Goal: Go to known website: Access a specific website the user already knows

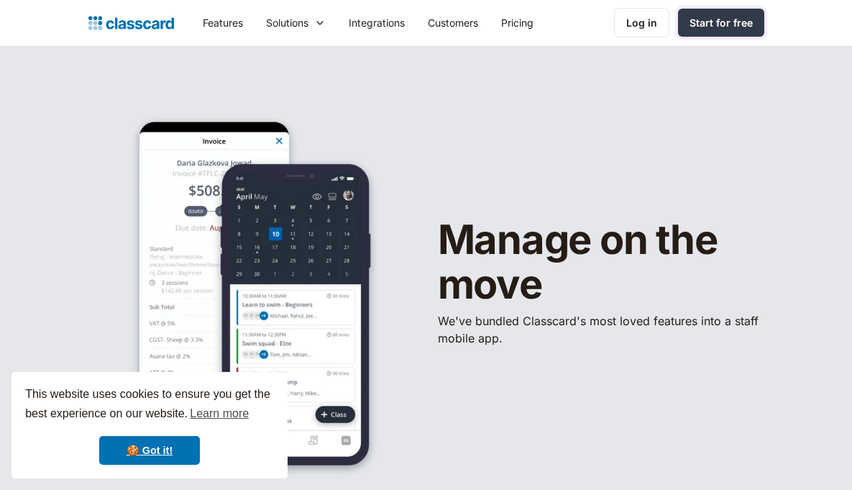
click at [734, 19] on div "Start for free" at bounding box center [721, 22] width 63 height 15
click at [642, 23] on div "Log in" at bounding box center [642, 22] width 31 height 15
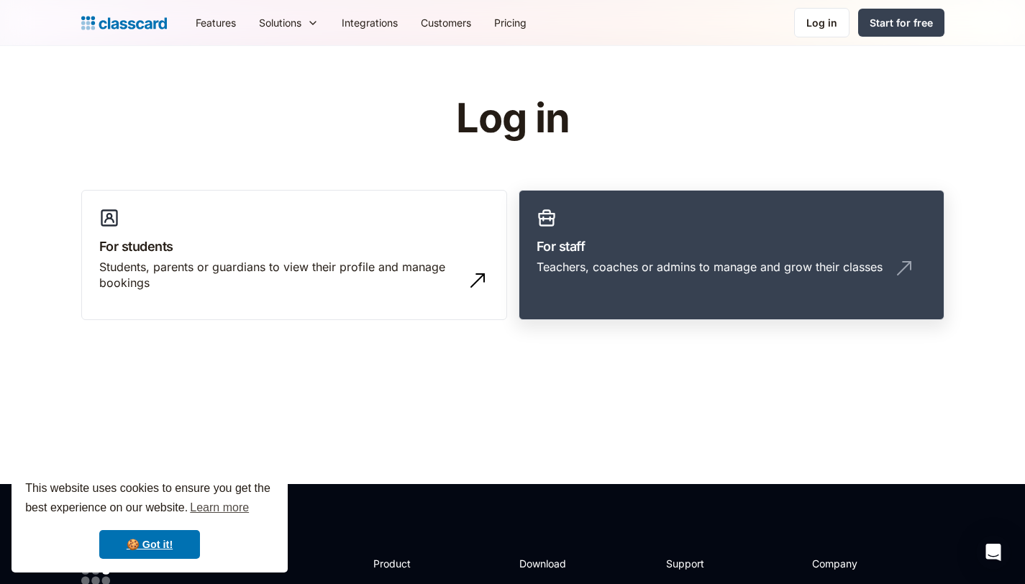
click at [596, 237] on h3 "For staff" at bounding box center [732, 246] width 390 height 19
